Goal: Navigation & Orientation: Find specific page/section

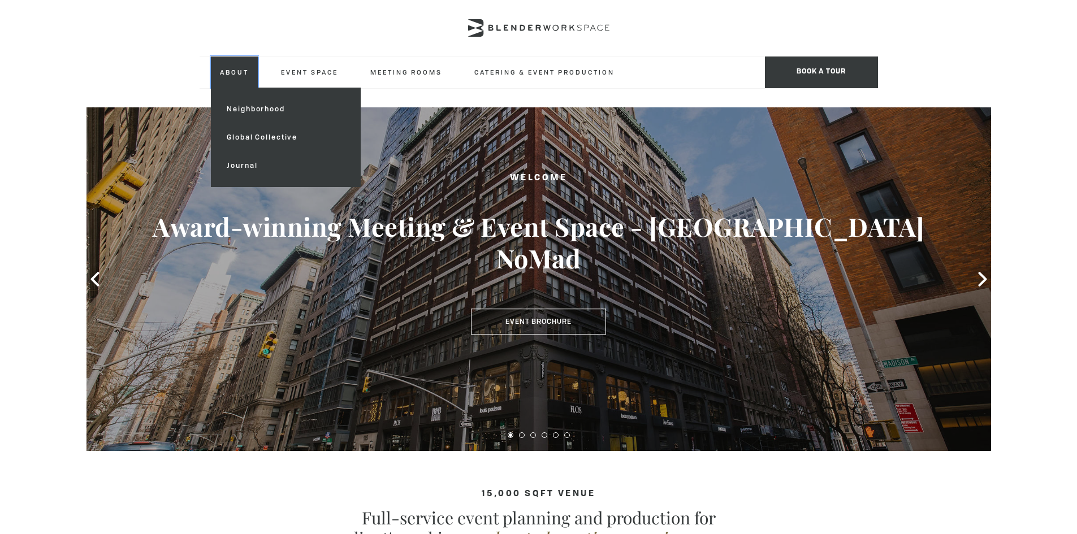
click at [248, 67] on link "About" at bounding box center [234, 72] width 47 height 31
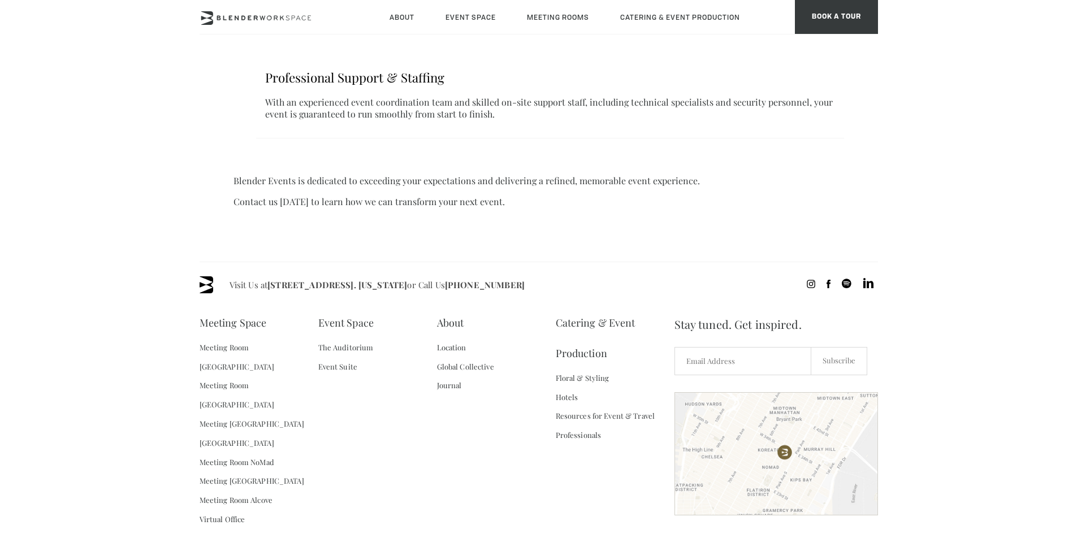
scroll to position [858, 0]
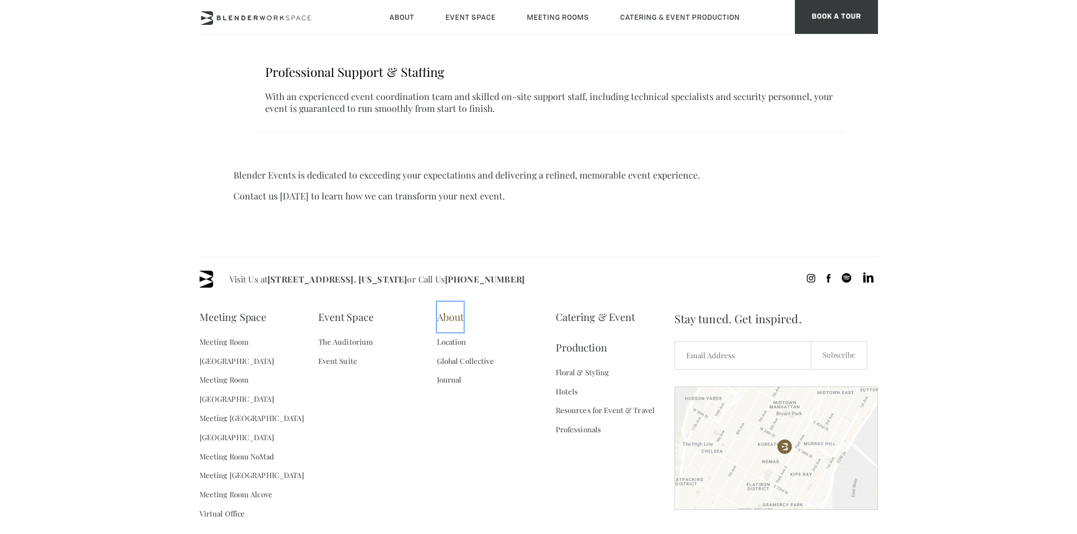
click at [448, 302] on link "About" at bounding box center [450, 317] width 27 height 31
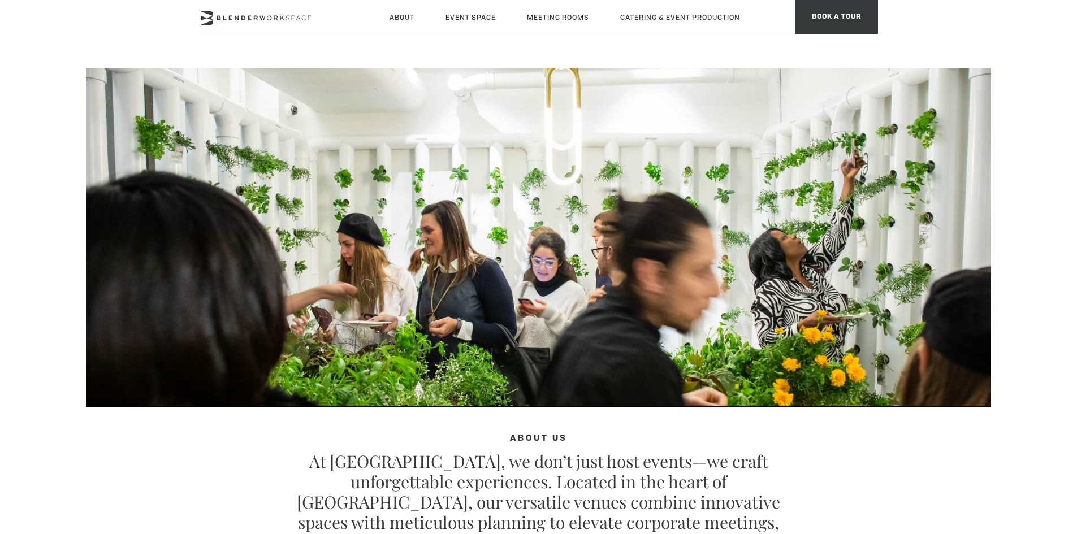
type div "2025-08-14"
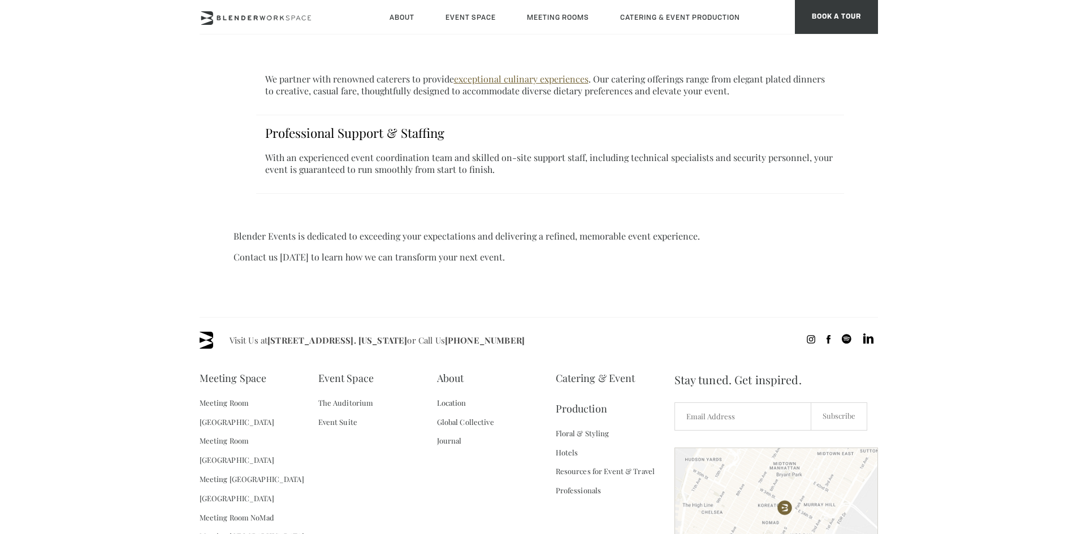
scroll to position [858, 0]
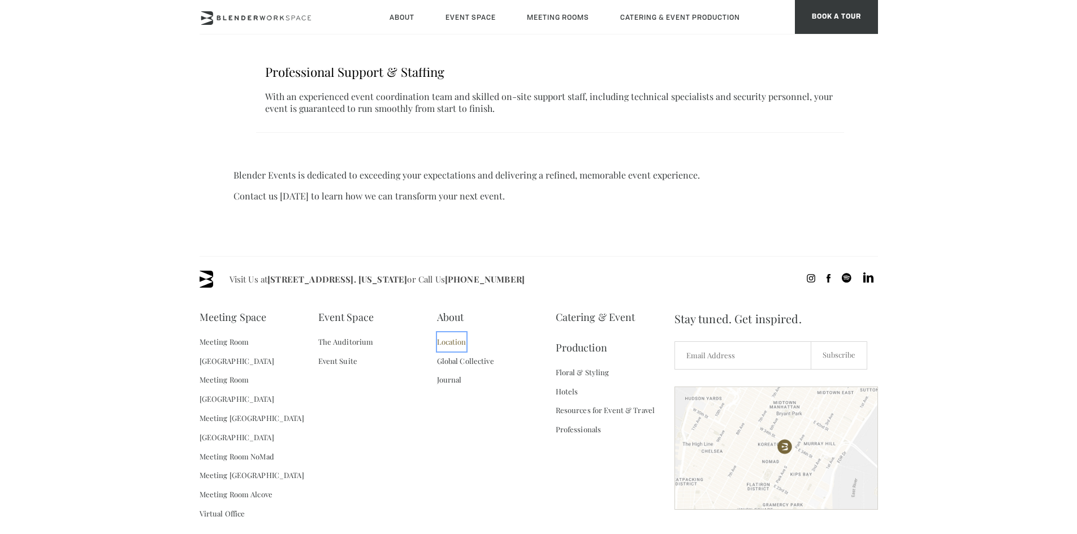
click at [459, 333] on link "Location" at bounding box center [451, 342] width 29 height 19
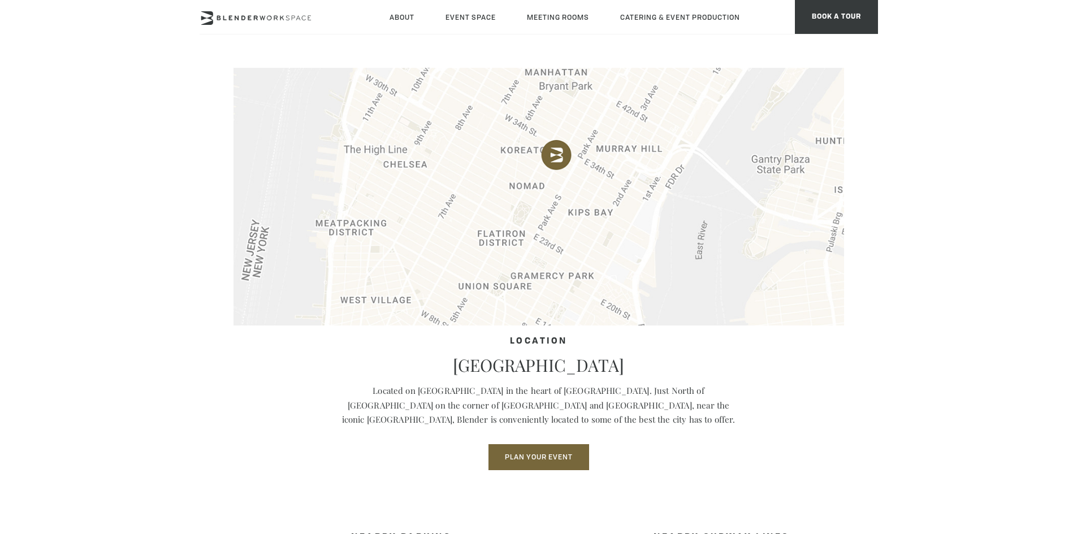
scroll to position [427, 0]
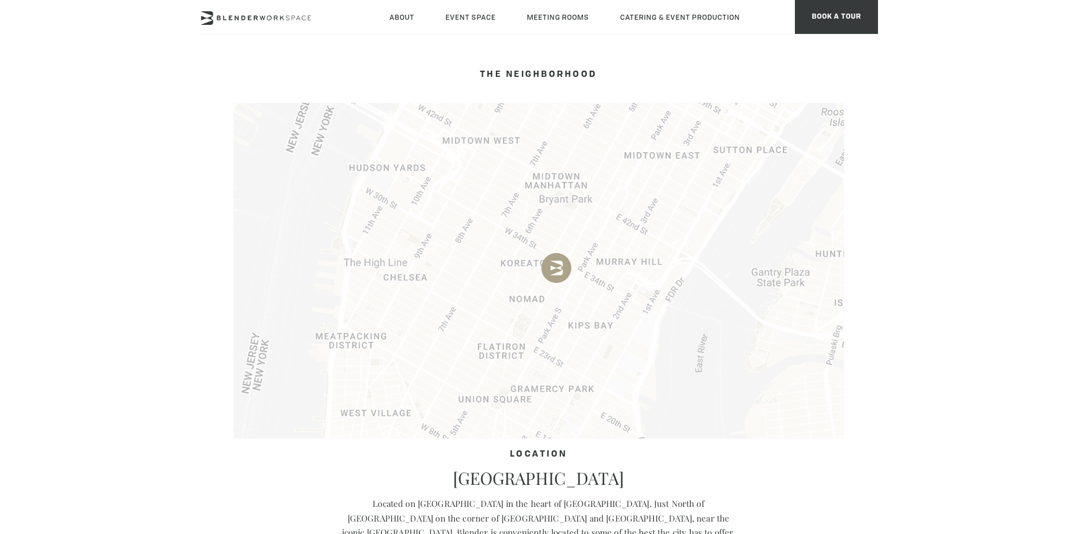
click at [561, 266] on img at bounding box center [539, 271] width 611 height 336
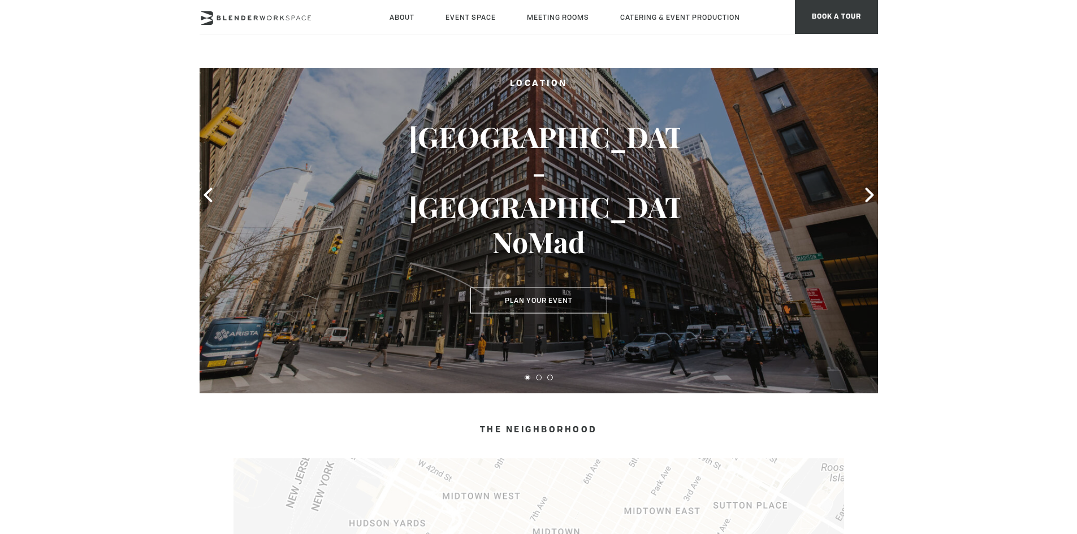
scroll to position [0, 0]
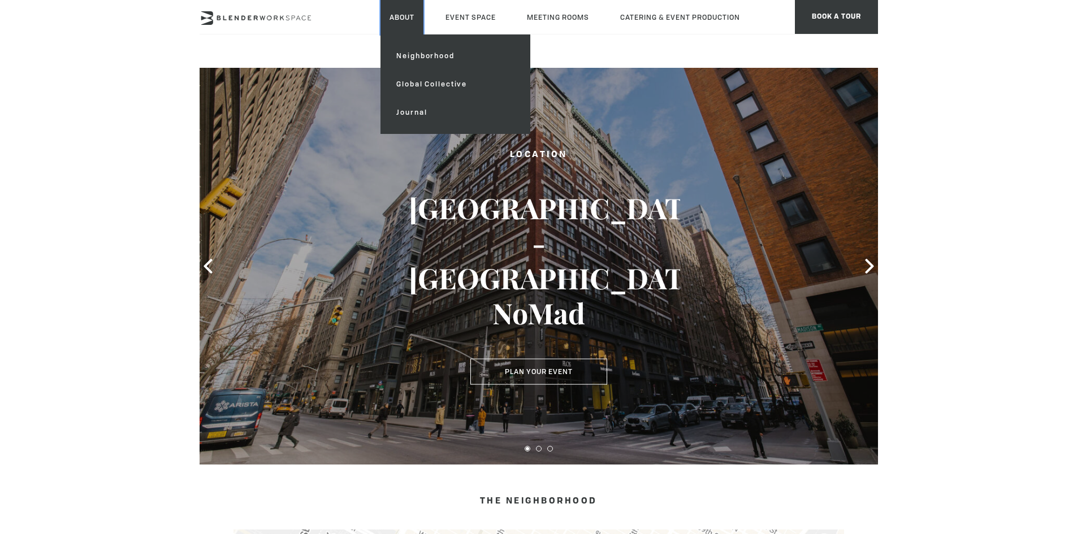
click at [403, 15] on link "About" at bounding box center [402, 17] width 43 height 34
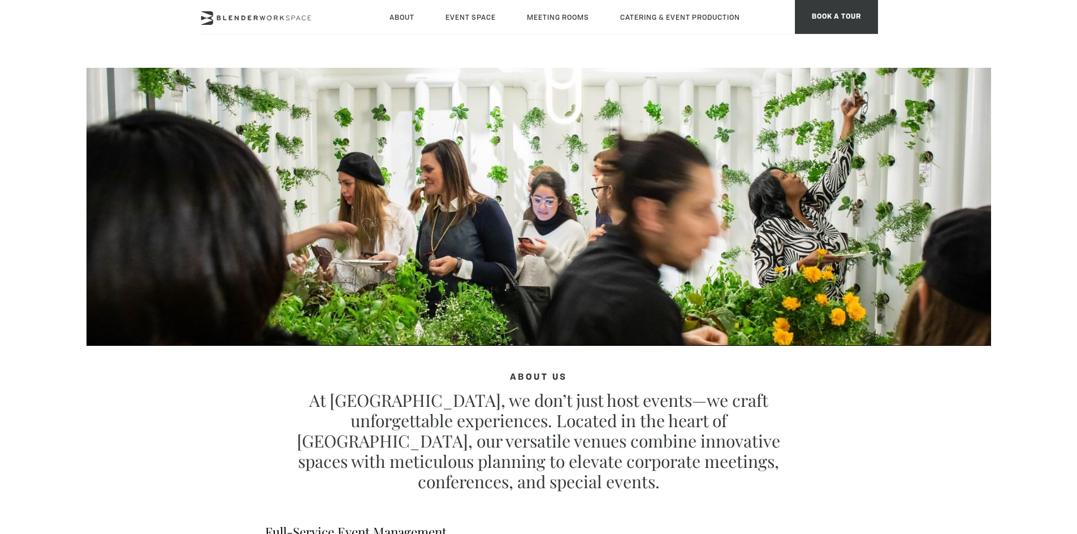
scroll to position [57, 0]
